Goal: Task Accomplishment & Management: Manage account settings

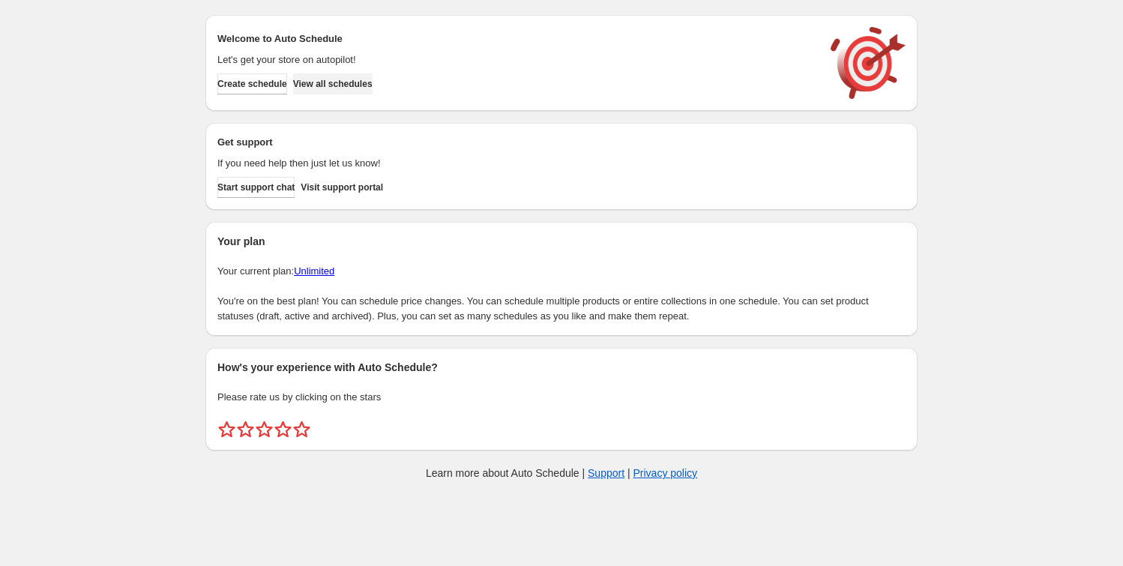
click at [358, 86] on span "View all schedules" at bounding box center [332, 84] width 79 height 12
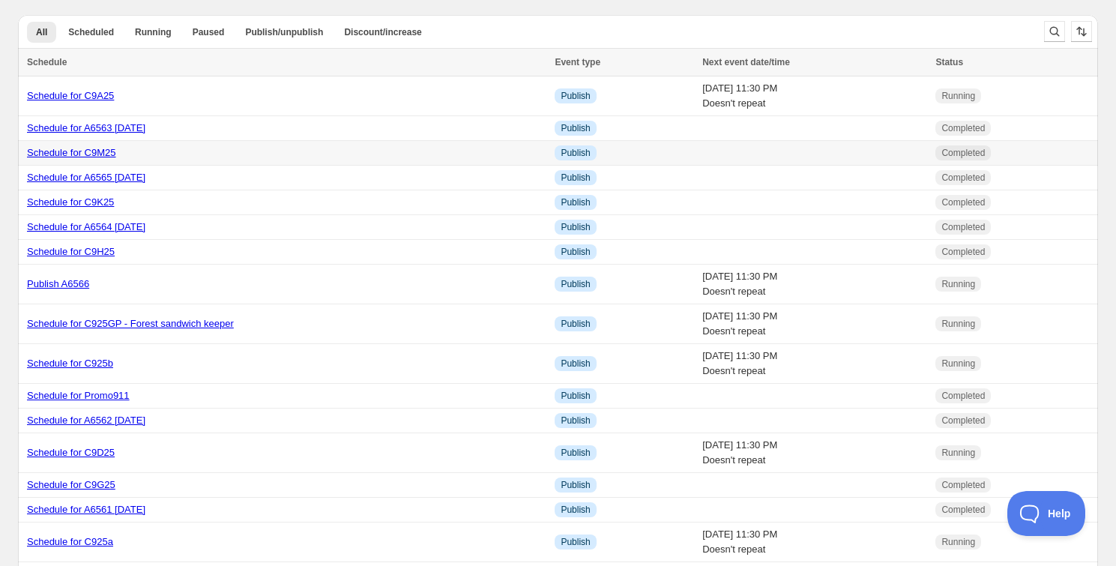
click at [106, 151] on link "Schedule for C9M25" at bounding box center [71, 152] width 89 height 11
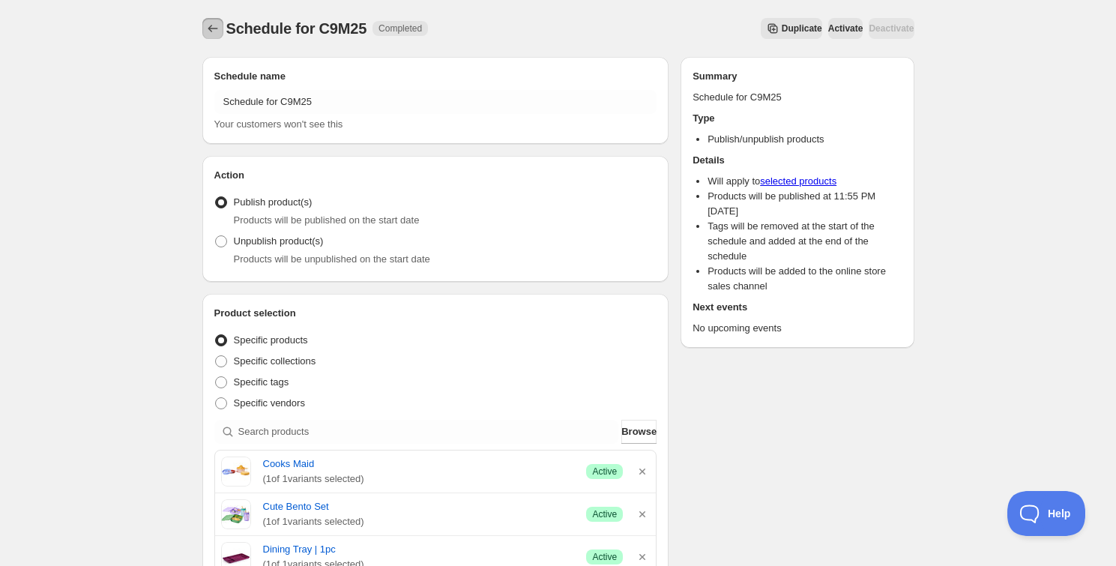
click at [222, 25] on button "Schedules" at bounding box center [212, 28] width 21 height 21
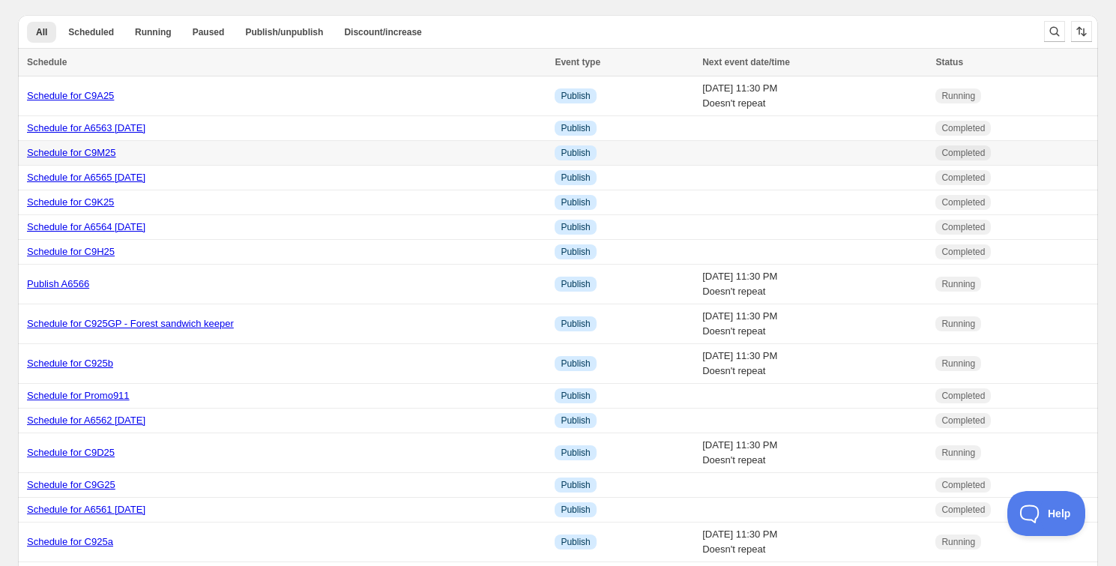
click at [107, 155] on link "Schedule for C9M25" at bounding box center [71, 152] width 89 height 11
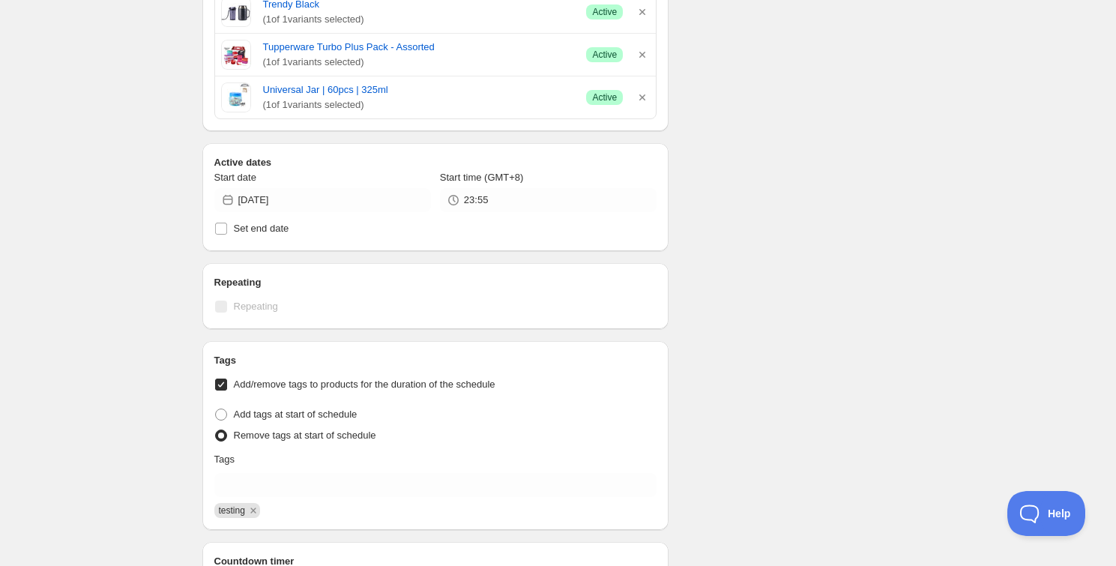
scroll to position [979, 0]
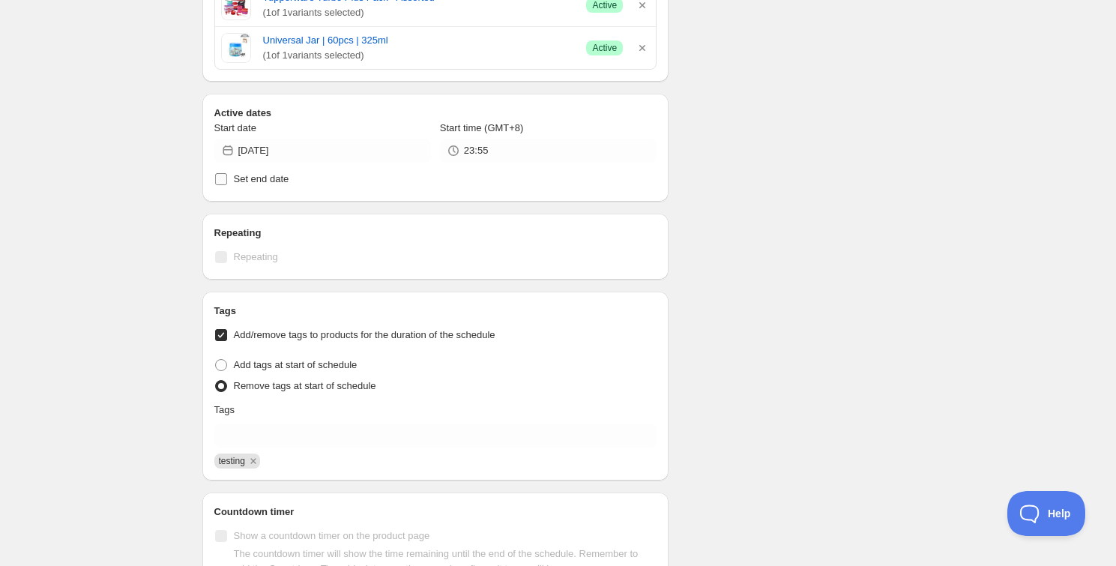
click at [223, 179] on input "Set end date" at bounding box center [221, 179] width 12 height 12
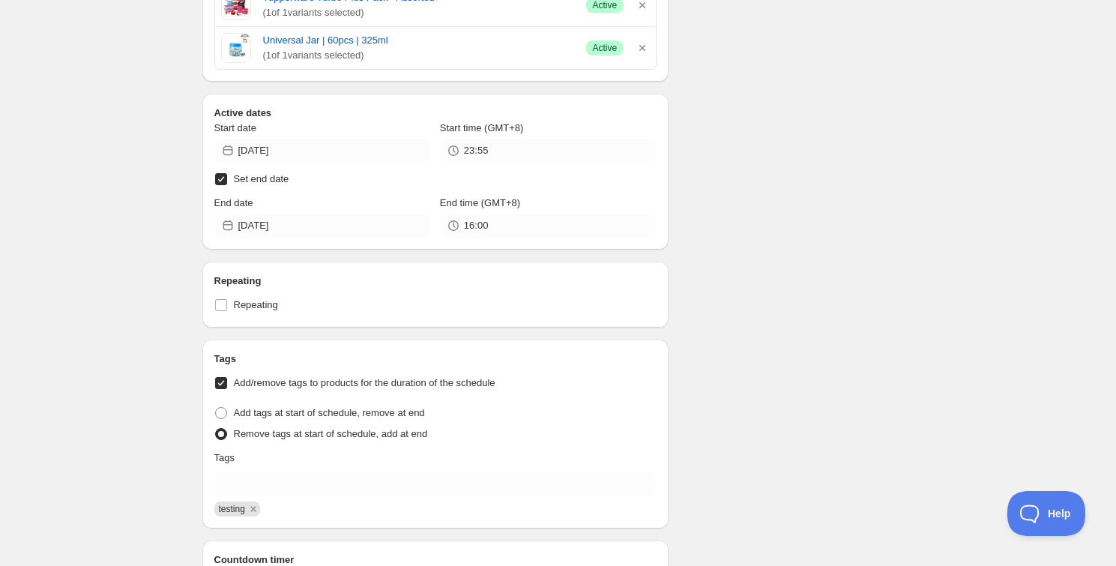
click at [215, 178] on input "Set end date" at bounding box center [221, 179] width 12 height 12
checkbox input "false"
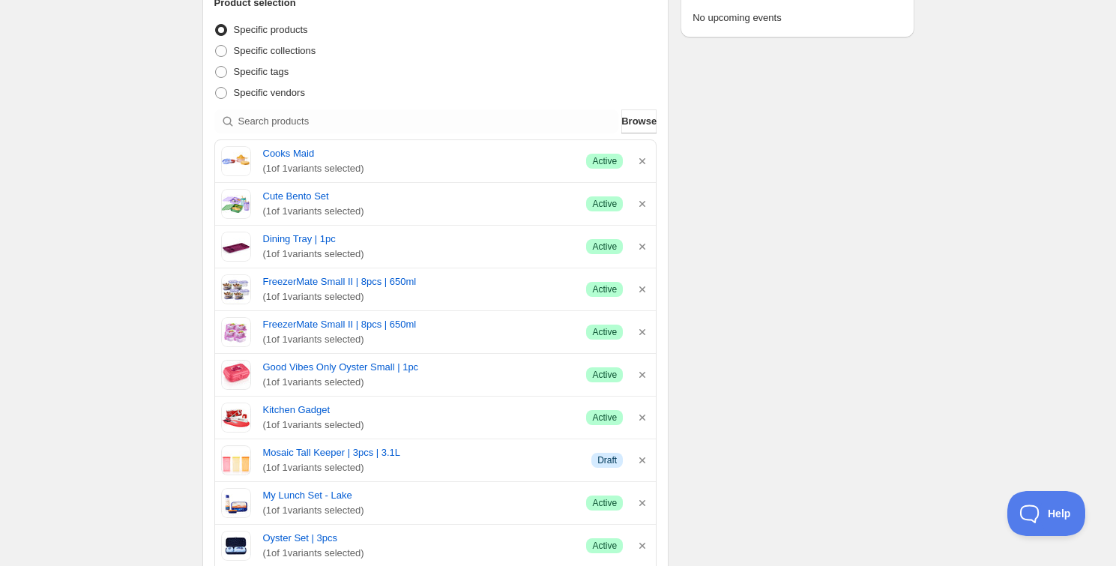
scroll to position [0, 0]
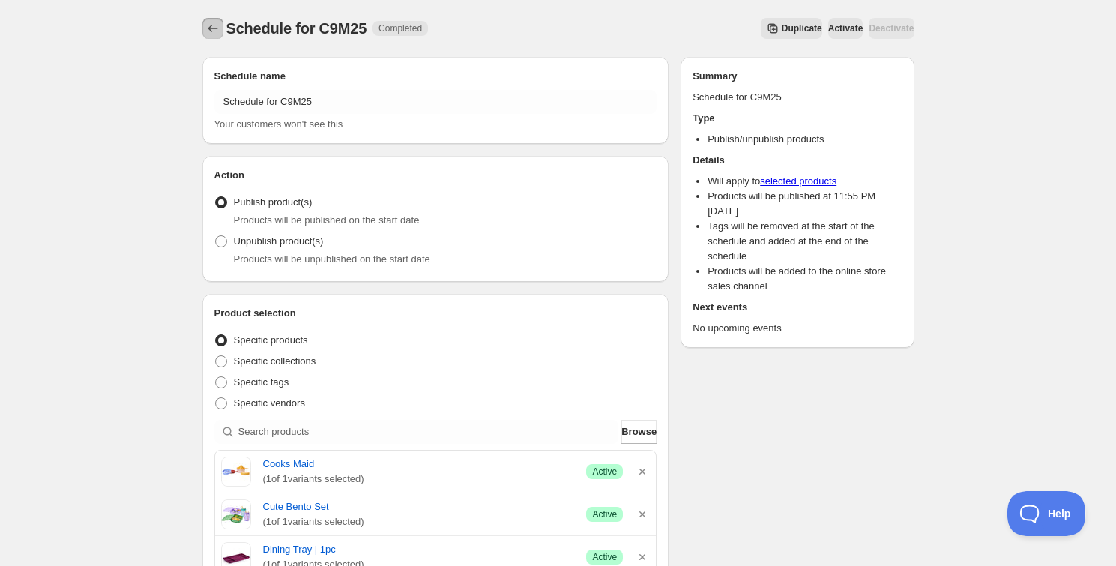
click at [210, 22] on icon "Schedules" at bounding box center [212, 28] width 15 height 15
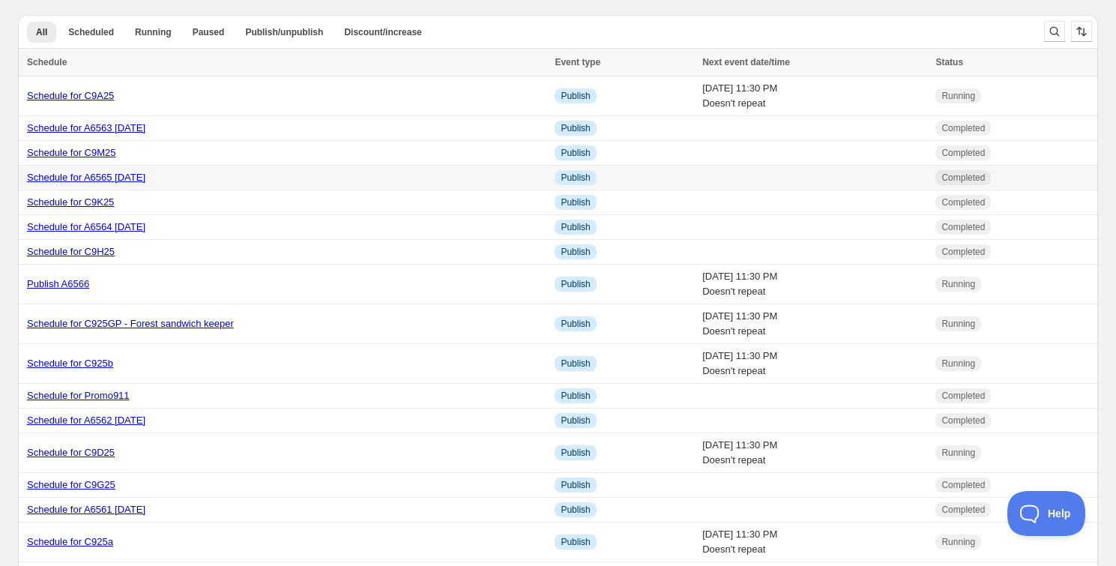
click at [140, 178] on link "Schedule for A6565 [DATE]" at bounding box center [86, 177] width 118 height 11
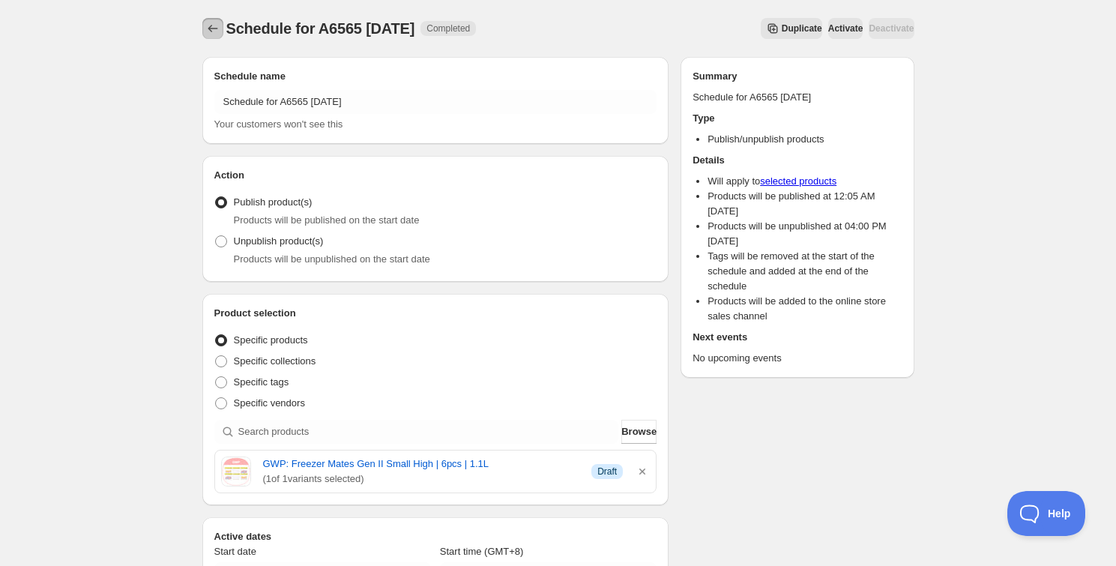
click at [209, 25] on icon "Schedules" at bounding box center [212, 28] width 15 height 15
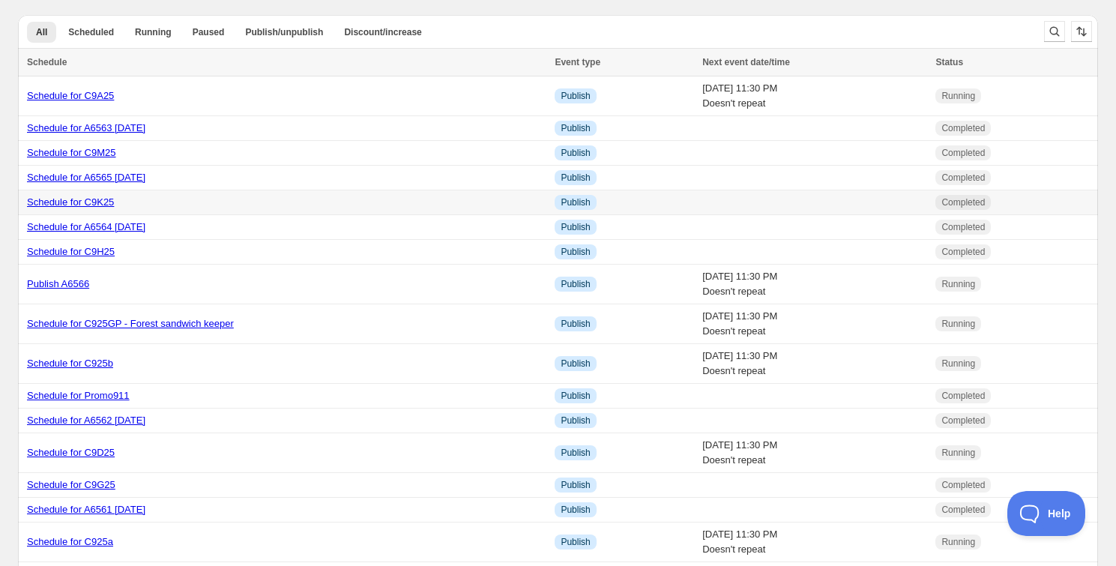
click at [94, 201] on link "Schedule for C9K25" at bounding box center [70, 201] width 87 height 11
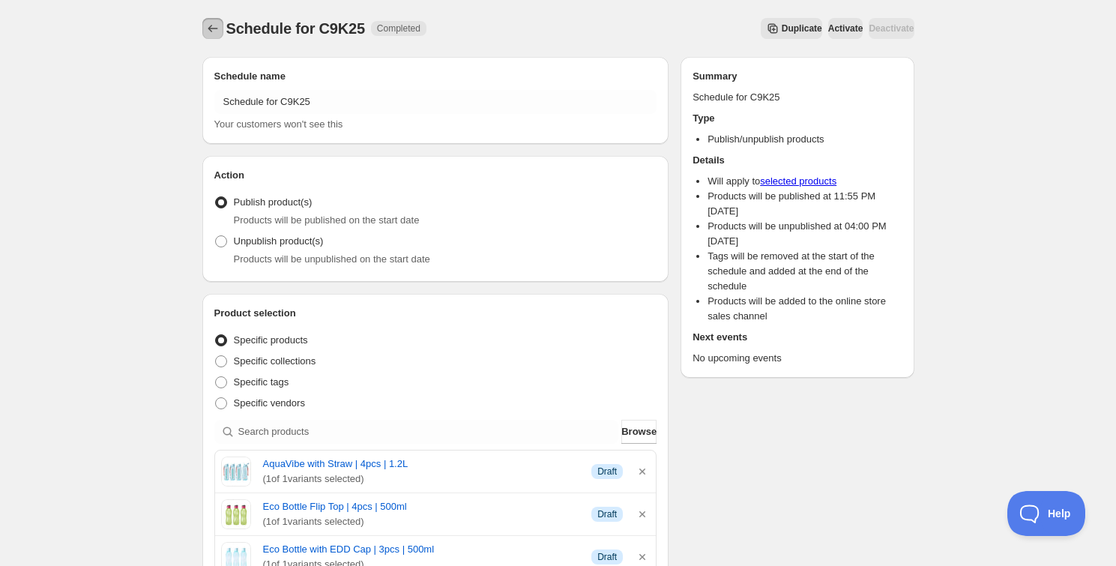
click at [210, 29] on icon "Schedules" at bounding box center [212, 28] width 15 height 15
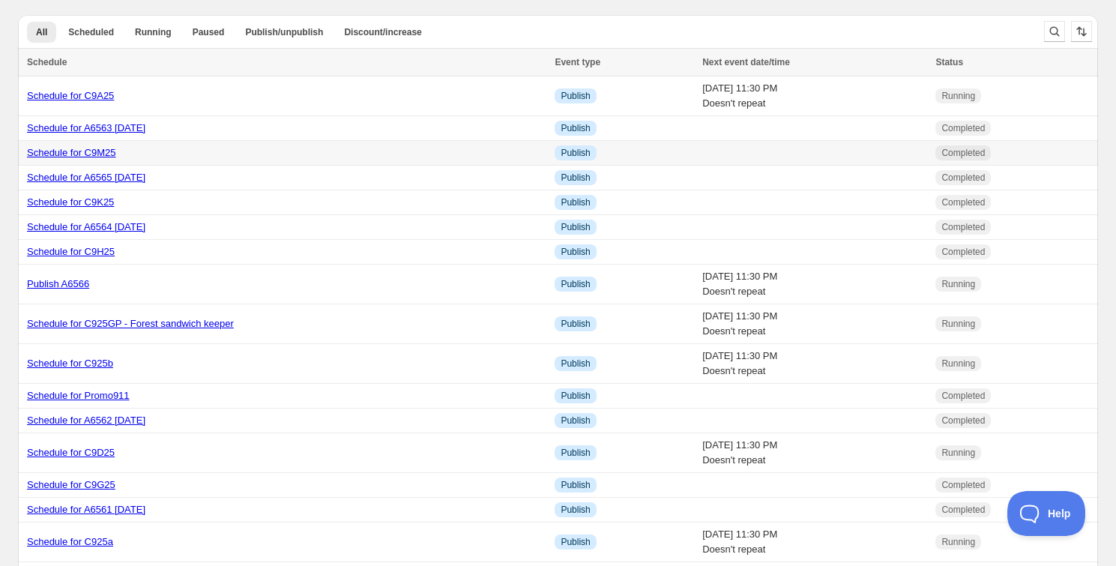
click at [109, 151] on link "Schedule for C9M25" at bounding box center [71, 152] width 89 height 11
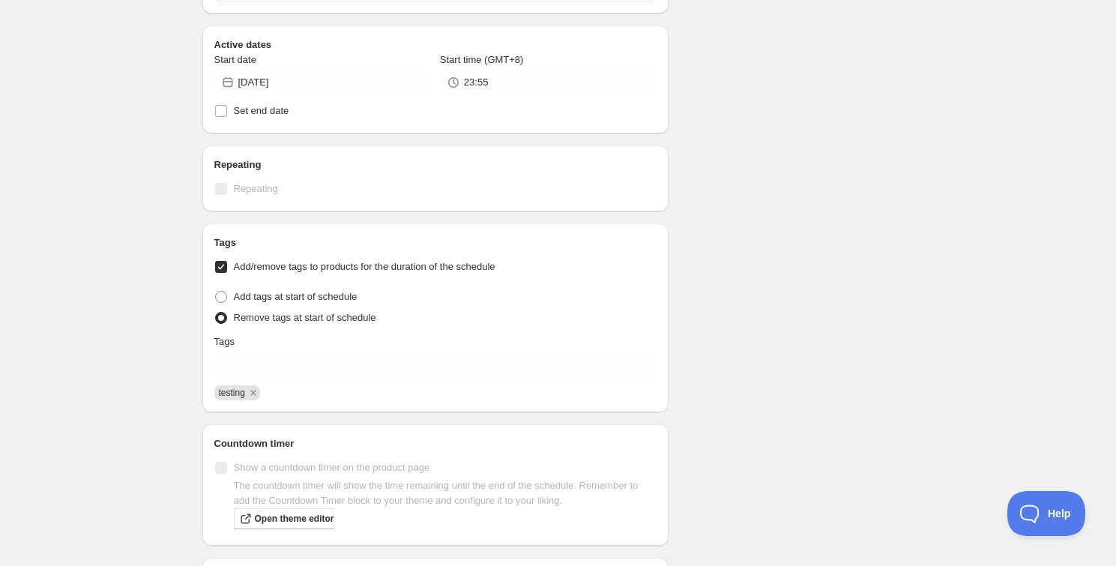
scroll to position [979, 0]
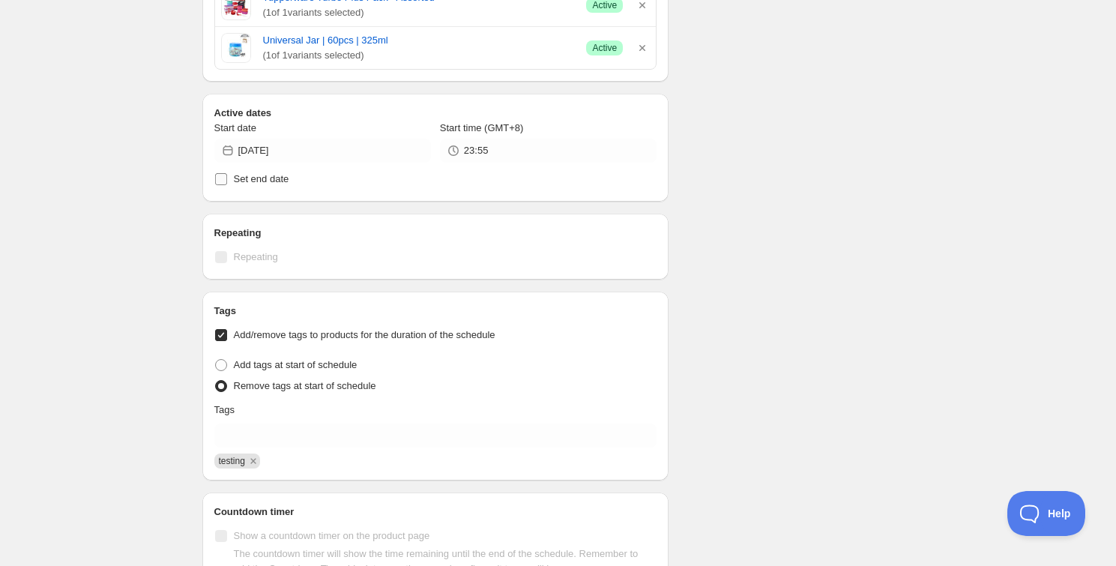
click at [221, 175] on input "Set end date" at bounding box center [221, 179] width 12 height 12
checkbox input "true"
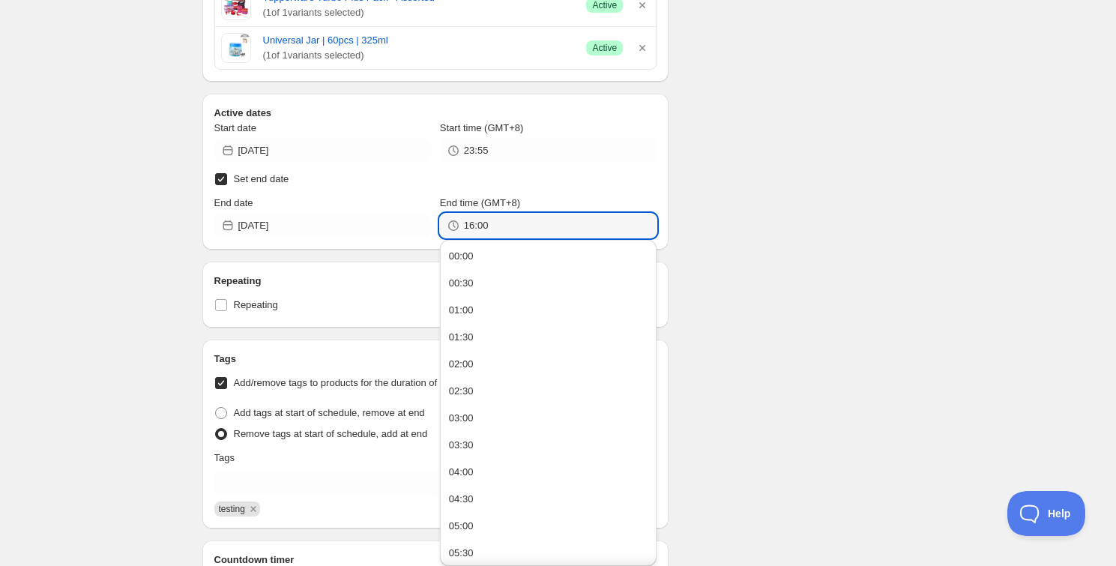
drag, startPoint x: 472, startPoint y: 220, endPoint x: 463, endPoint y: 221, distance: 9.0
click at [463, 221] on div "16:00" at bounding box center [548, 226] width 217 height 24
click at [463, 220] on div "16:00" at bounding box center [548, 226] width 217 height 24
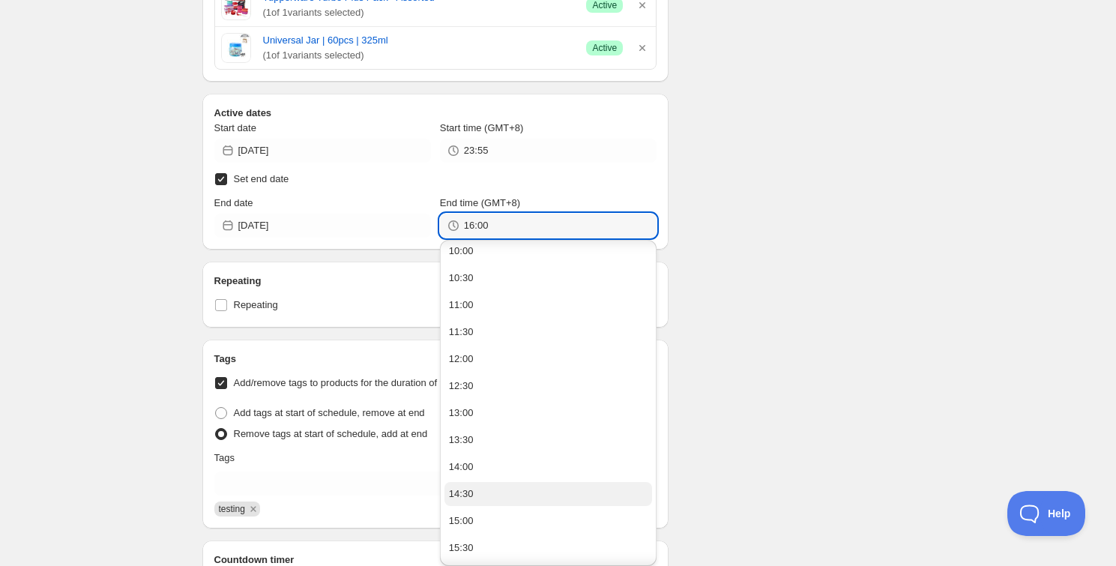
click at [468, 490] on div "14:30" at bounding box center [461, 494] width 25 height 15
drag, startPoint x: 481, startPoint y: 226, endPoint x: 482, endPoint y: 235, distance: 9.0
click at [478, 221] on input "14:30" at bounding box center [560, 226] width 193 height 24
type input "14:50"
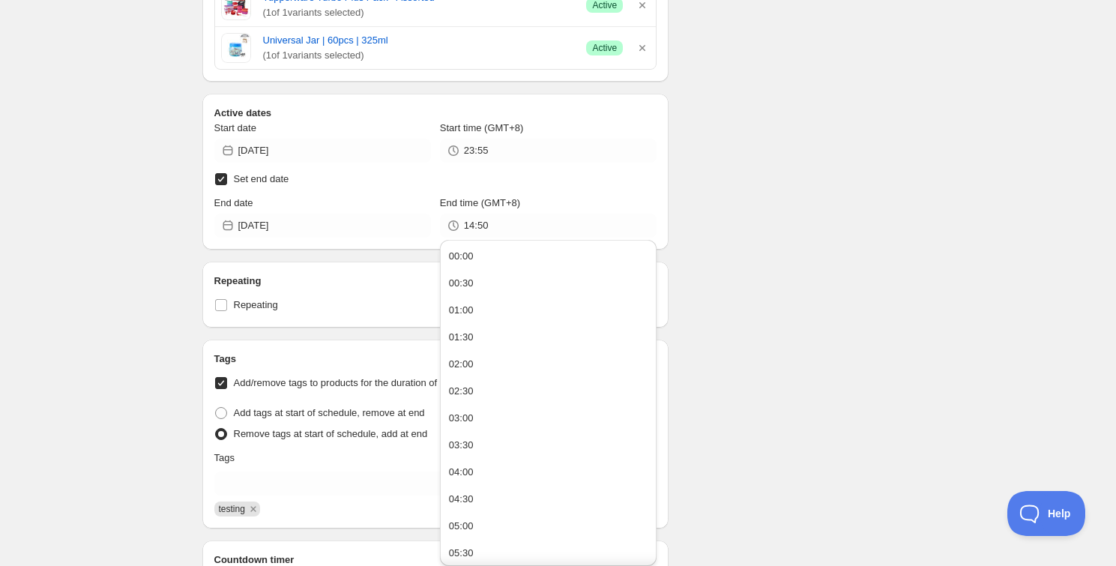
click at [734, 221] on div "Schedule name Schedule for C9M25 Your customers won't see this Action Action Pu…" at bounding box center [552, 33] width 724 height 1934
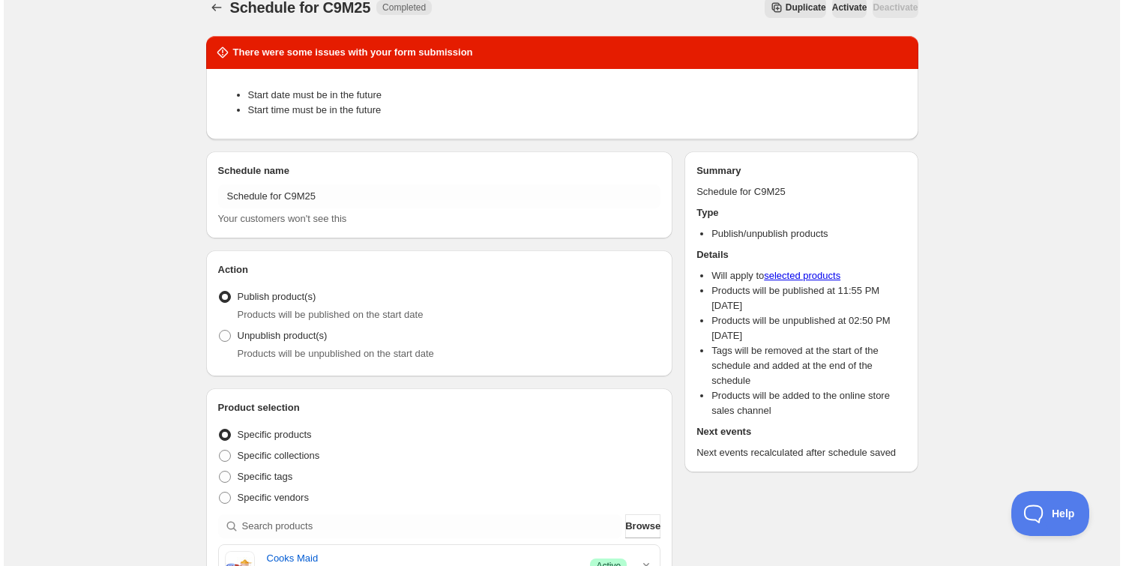
scroll to position [0, 0]
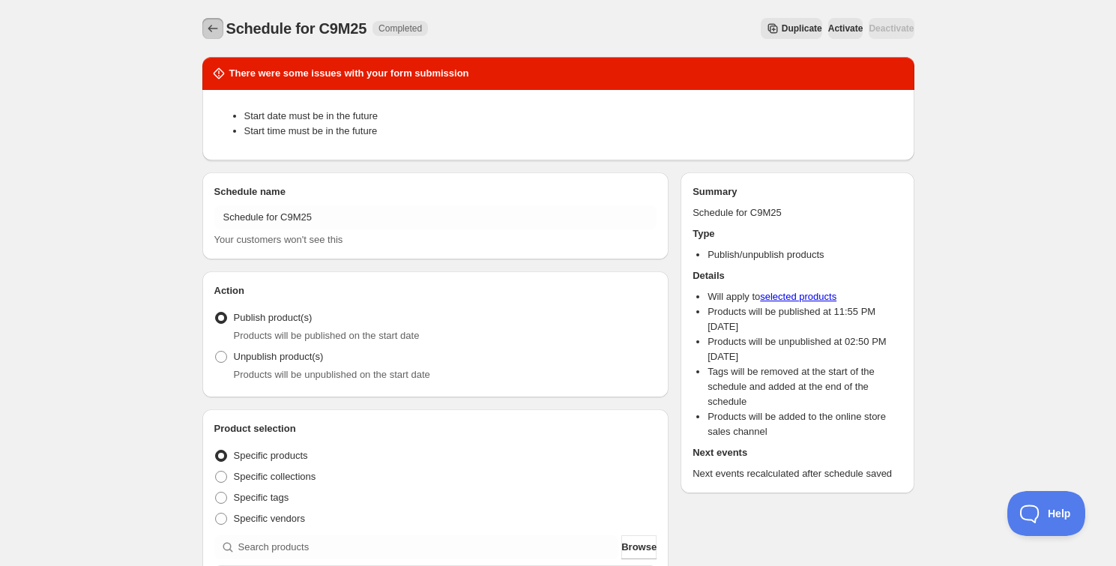
click at [217, 21] on icon "Schedules" at bounding box center [212, 28] width 15 height 15
